Goal: Transaction & Acquisition: Purchase product/service

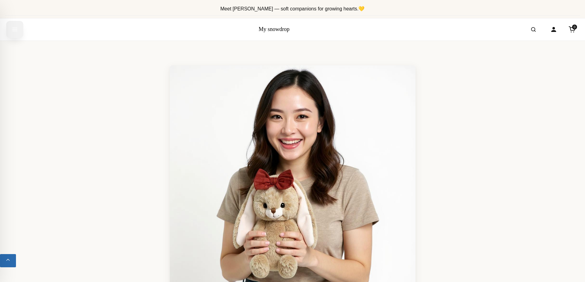
click at [16, 31] on icon "Open menu" at bounding box center [15, 29] width 6 height 11
click at [19, 32] on button "Open menu" at bounding box center [14, 29] width 17 height 17
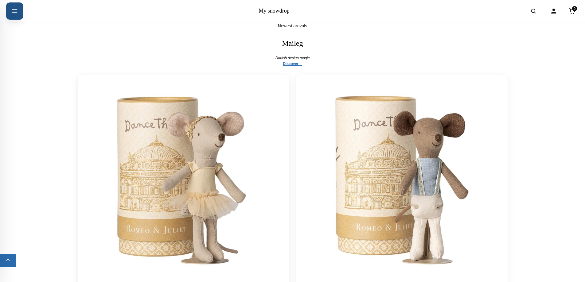
scroll to position [1995, 0]
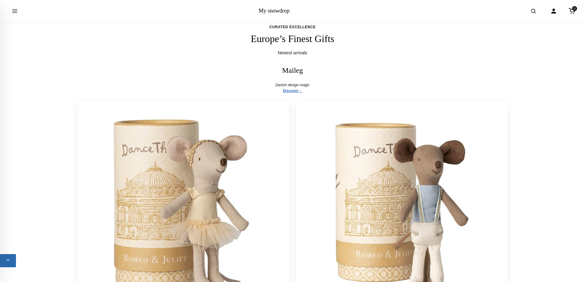
click at [157, 194] on img at bounding box center [183, 207] width 222 height 222
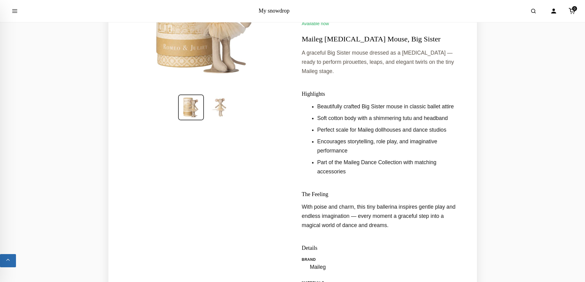
scroll to position [266, 0]
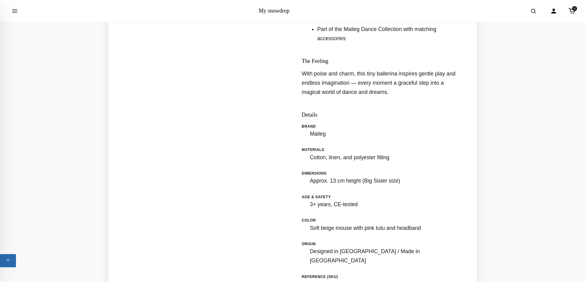
click at [320, 130] on dd "Maileg" at bounding box center [380, 134] width 140 height 9
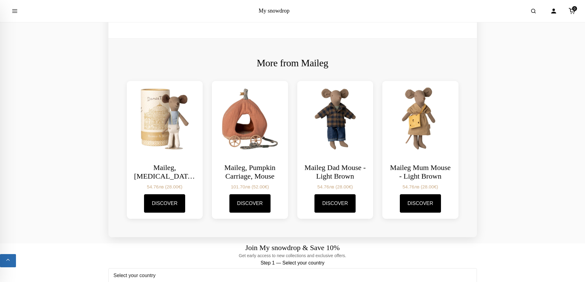
scroll to position [665, 0]
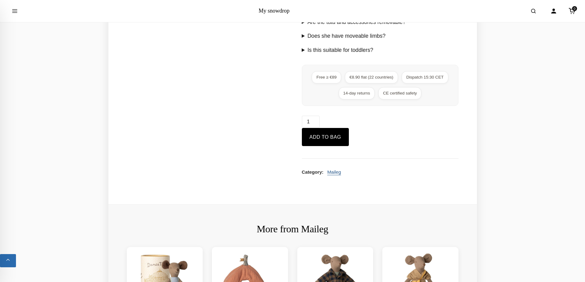
click at [335, 169] on link "Maileg" at bounding box center [334, 171] width 14 height 5
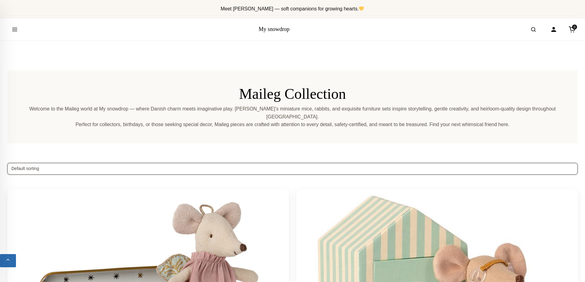
click at [86, 163] on select "Default sorting Sort by popularity Sort by average rating Sort by latest Sort b…" at bounding box center [292, 169] width 570 height 12
select select "date"
click at [7, 163] on select "Default sorting Sort by popularity Sort by average rating Sort by latest Sort b…" at bounding box center [292, 169] width 570 height 12
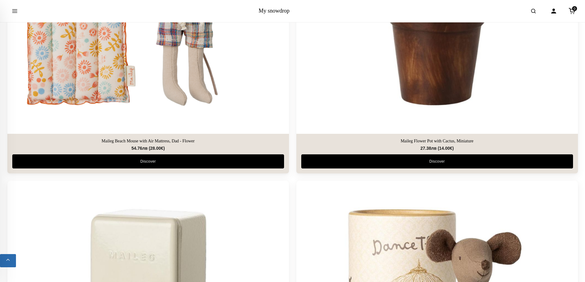
scroll to position [798, 0]
